Goal: Obtain resource: Download file/media

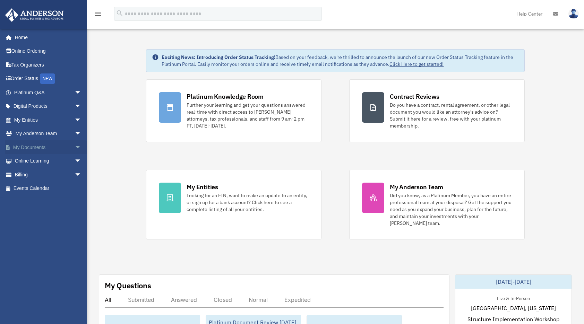
click at [75, 148] on span "arrow_drop_down" at bounding box center [82, 147] width 14 height 14
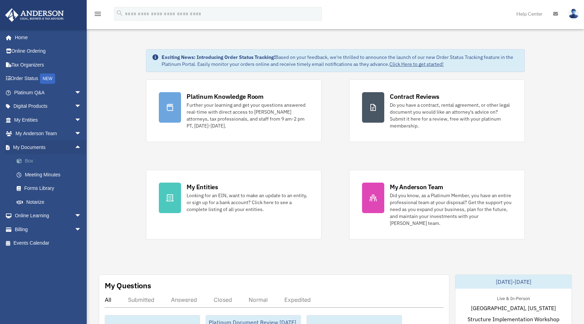
click at [31, 160] on link "Box" at bounding box center [51, 161] width 82 height 14
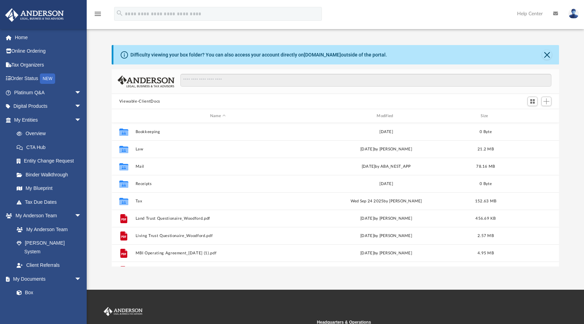
scroll to position [152, 442]
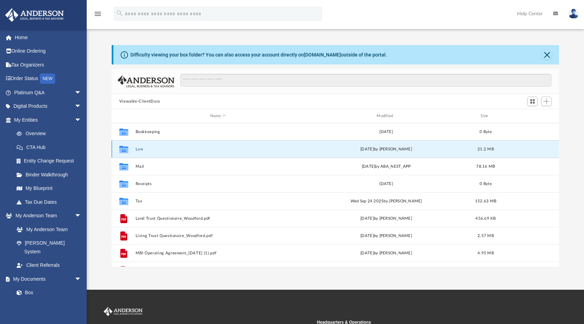
click at [140, 151] on button "Law" at bounding box center [217, 149] width 165 height 5
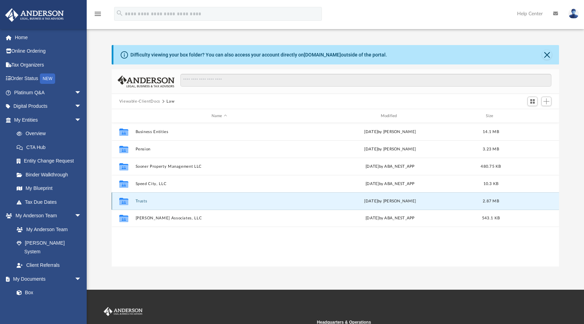
click at [140, 199] on button "Trusts" at bounding box center [219, 201] width 168 height 5
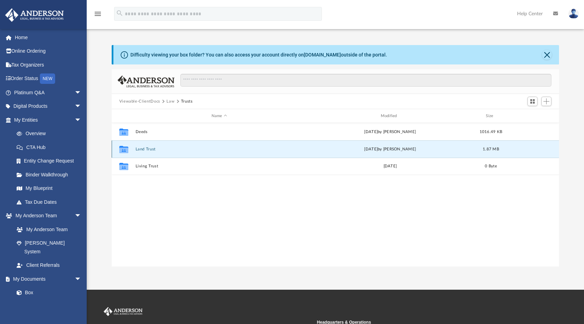
click at [142, 148] on button "Land Trust" at bounding box center [219, 149] width 168 height 5
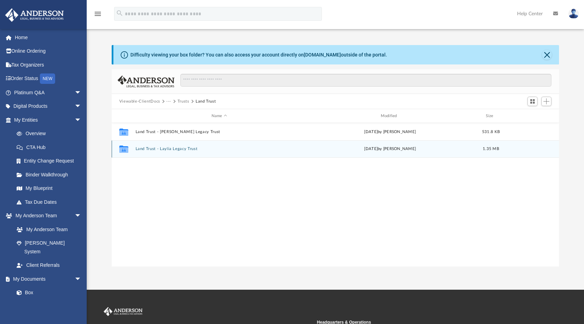
click at [175, 152] on div "Collaborated Folder Land Trust - Laylia Legacy Trust Tue Sep 23 2025 by Cassie …" at bounding box center [336, 148] width 448 height 17
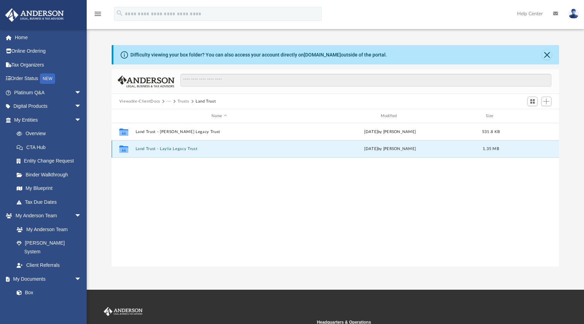
click at [146, 151] on button "Land Trust - Laylia Legacy Trust" at bounding box center [219, 149] width 168 height 5
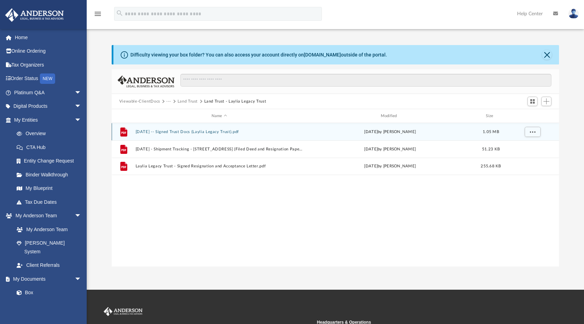
click at [184, 130] on button "2024.05.15 -- Signed Trust Docs (Laylia Legacy Trust).pdf" at bounding box center [219, 132] width 168 height 5
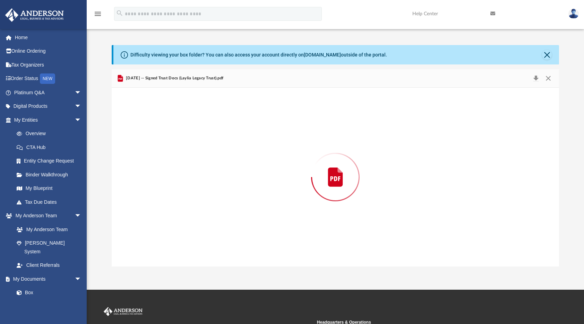
click at [184, 130] on div "Preview" at bounding box center [336, 177] width 448 height 179
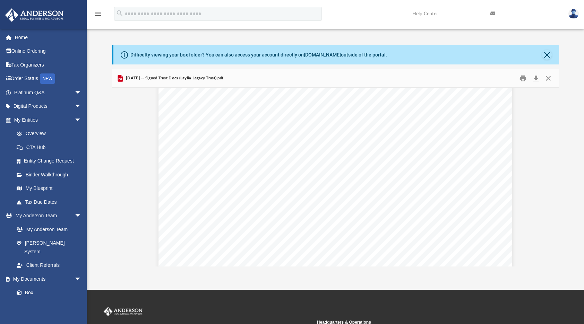
scroll to position [997, 0]
